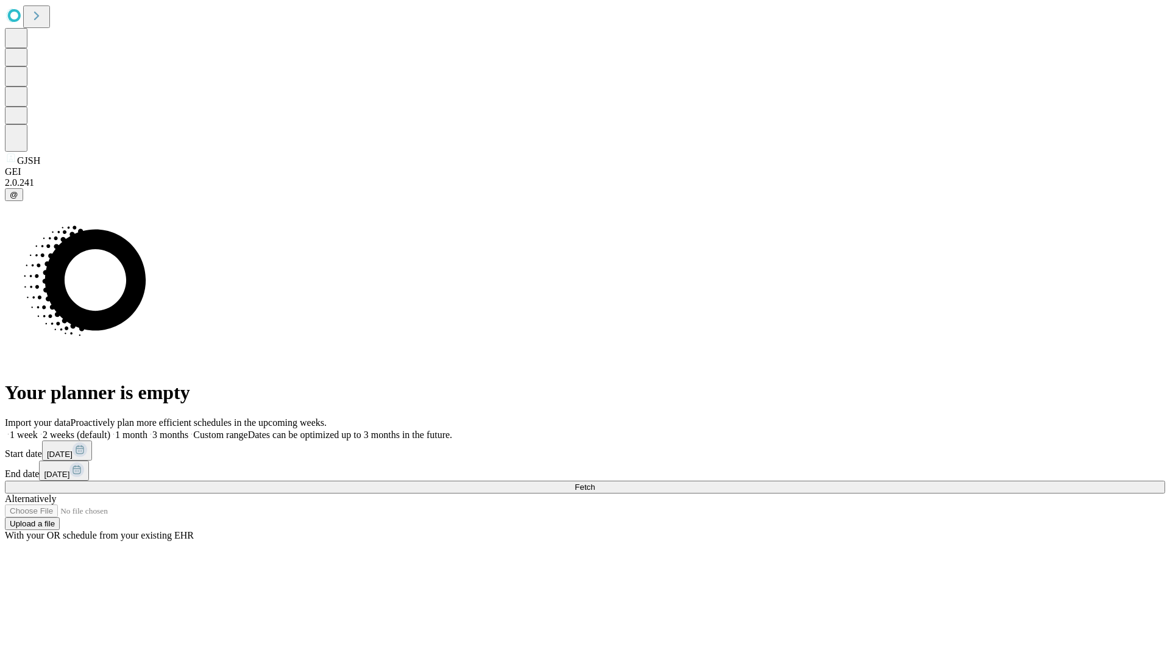
click at [595, 483] on span "Fetch" at bounding box center [585, 487] width 20 height 9
